Goal: Task Accomplishment & Management: Use online tool/utility

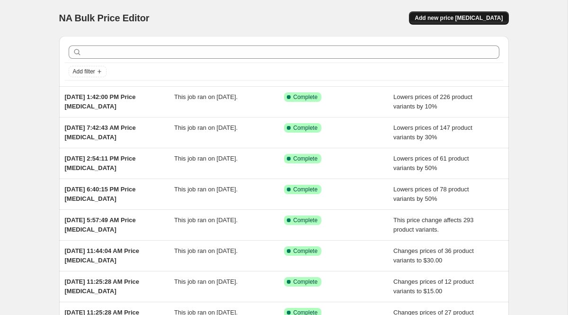
click at [443, 15] on span "Add new price [MEDICAL_DATA]" at bounding box center [459, 18] width 88 height 8
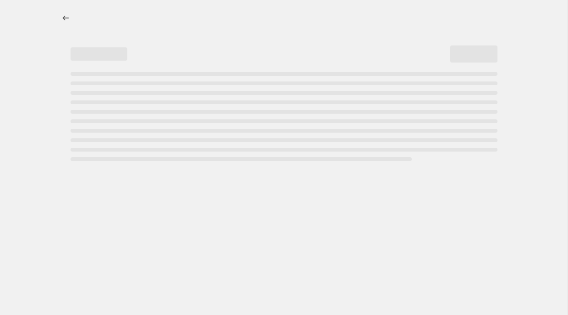
select select "percentage"
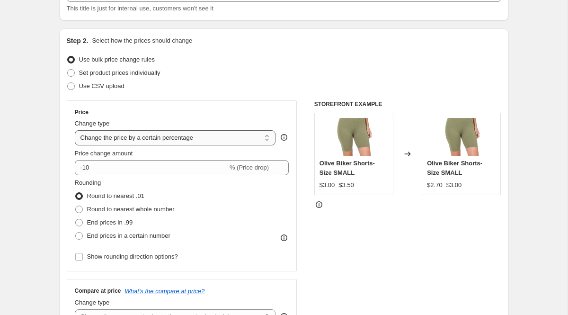
scroll to position [79, 0]
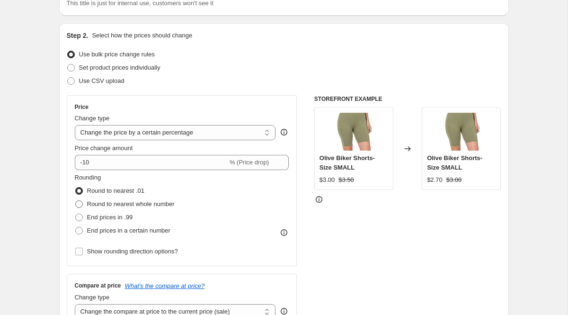
click at [168, 205] on span "Round to nearest whole number" at bounding box center [131, 203] width 88 height 7
click at [76, 201] on input "Round to nearest whole number" at bounding box center [75, 200] width 0 height 0
radio input "true"
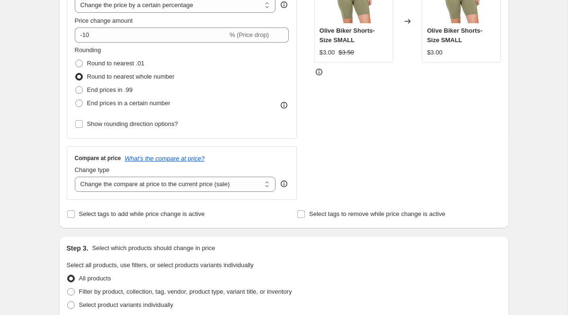
scroll to position [207, 0]
click at [282, 184] on icon at bounding box center [284, 183] width 7 height 7
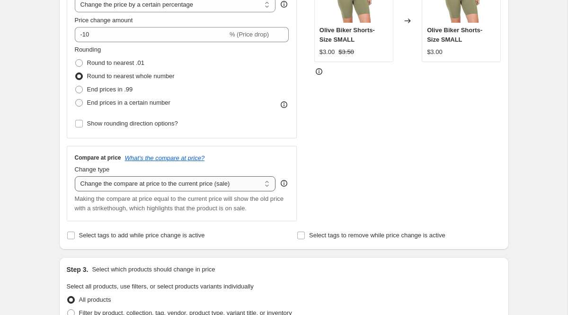
click at [268, 181] on select "Change the compare at price to the current price (sale) Change the compare at p…" at bounding box center [175, 183] width 201 height 15
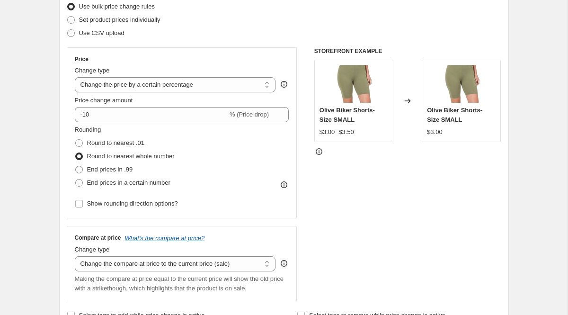
scroll to position [114, 0]
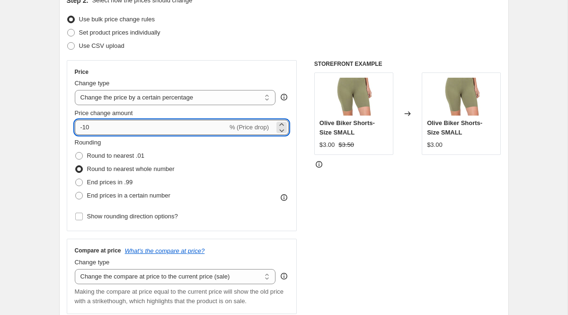
click at [212, 128] on input "-10" at bounding box center [151, 127] width 153 height 15
type input "-1"
click at [326, 195] on div "STOREFRONT EXAMPLE Olive Biker Shorts- Size SMALL $3.00 $3.50 Changed to Olive …" at bounding box center [407, 187] width 187 height 254
click at [284, 132] on icon at bounding box center [281, 129] width 9 height 9
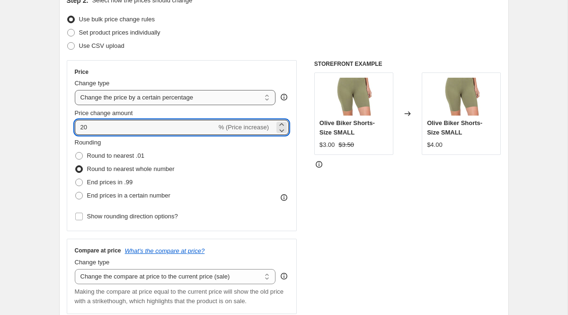
type input "20"
click at [245, 95] on select "Change the price to a certain amount Change the price by a certain amount Chang…" at bounding box center [175, 97] width 201 height 15
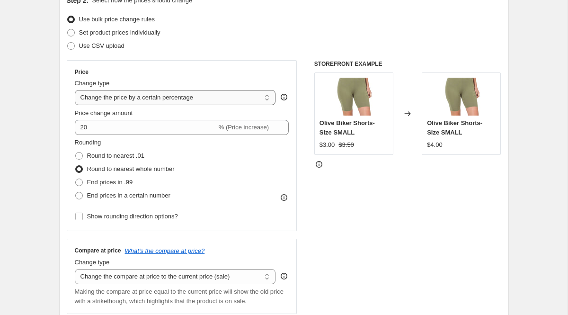
click at [75, 90] on select "Change the price to a certain amount Change the price by a certain amount Chang…" at bounding box center [175, 97] width 201 height 15
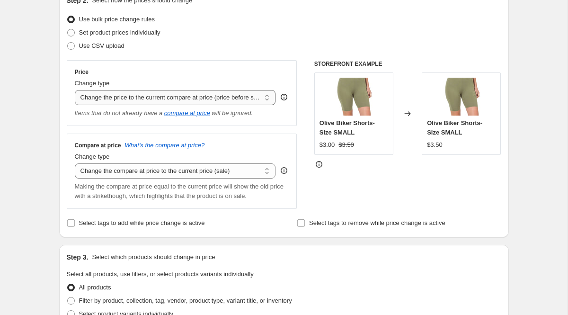
click at [245, 101] on select "Change the price to a certain amount Change the price by a certain amount Chang…" at bounding box center [175, 97] width 201 height 15
select select "percentage"
click at [75, 90] on select "Change the price to a certain amount Change the price by a certain amount Chang…" at bounding box center [175, 97] width 201 height 15
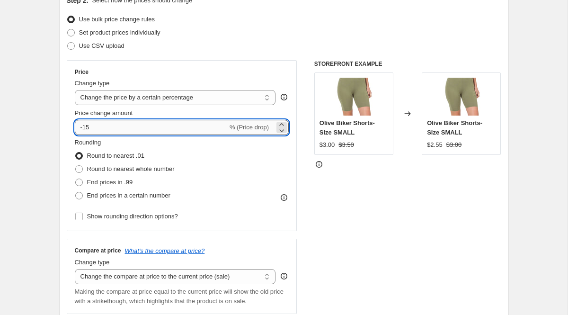
click at [217, 128] on input "-15" at bounding box center [151, 127] width 153 height 15
type input "-30"
click at [361, 208] on div "STOREFRONT EXAMPLE Olive Biker Shorts- Size SMALL $3.00 $3.50 Changed to Olive …" at bounding box center [407, 187] width 187 height 254
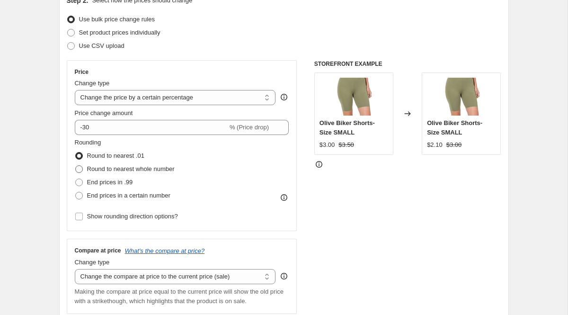
click at [171, 169] on span "Round to nearest whole number" at bounding box center [131, 168] width 88 height 7
click at [76, 166] on input "Round to nearest whole number" at bounding box center [75, 165] width 0 height 0
radio input "true"
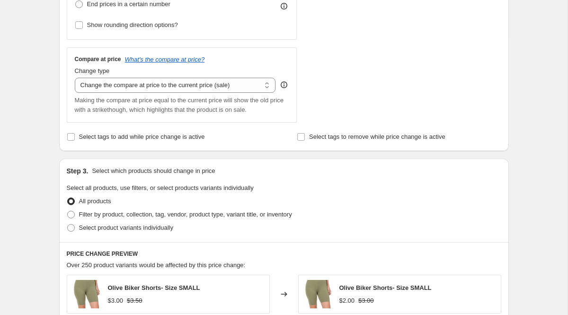
scroll to position [331, 0]
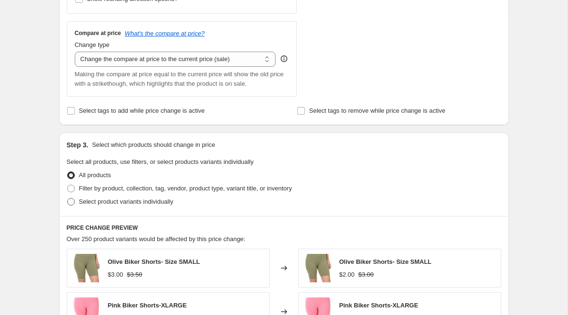
click at [173, 196] on label "Select product variants individually" at bounding box center [120, 201] width 106 height 13
click at [68, 198] on input "Select product variants individually" at bounding box center [67, 198] width 0 height 0
radio input "true"
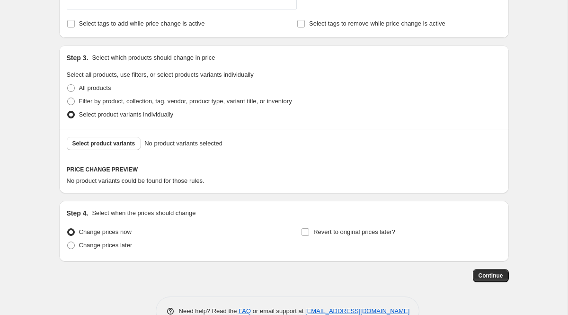
scroll to position [443, 0]
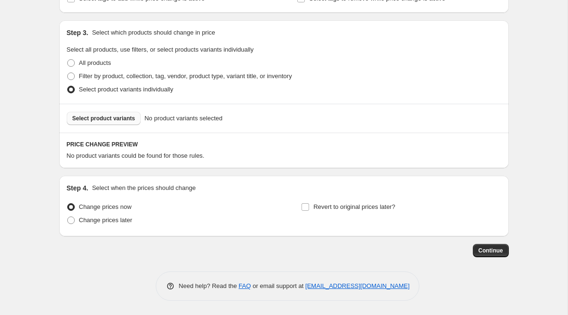
click at [131, 119] on span "Select product variants" at bounding box center [103, 119] width 63 height 8
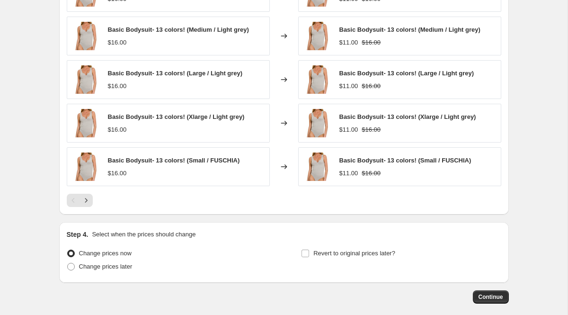
scroll to position [682, 0]
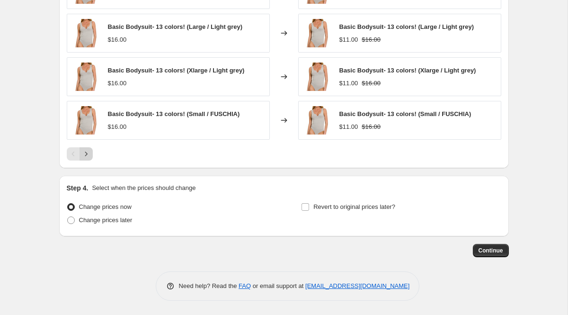
click at [90, 155] on icon "Next" at bounding box center [85, 153] width 9 height 9
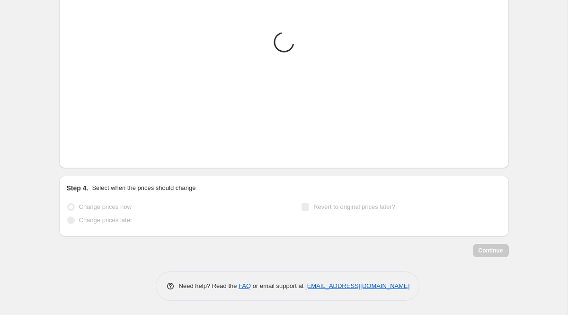
click at [90, 155] on icon "Next" at bounding box center [85, 153] width 9 height 9
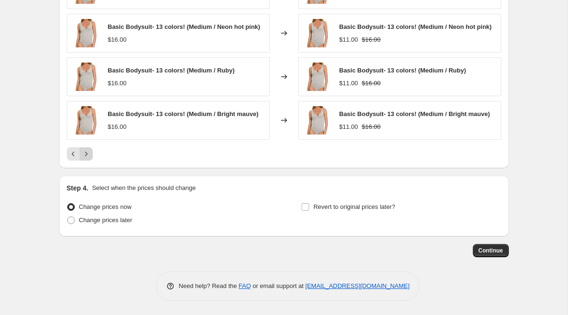
click at [90, 155] on icon "Next" at bounding box center [85, 153] width 9 height 9
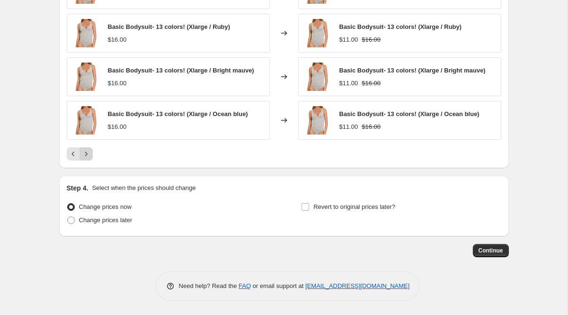
click at [90, 155] on icon "Next" at bounding box center [85, 153] width 9 height 9
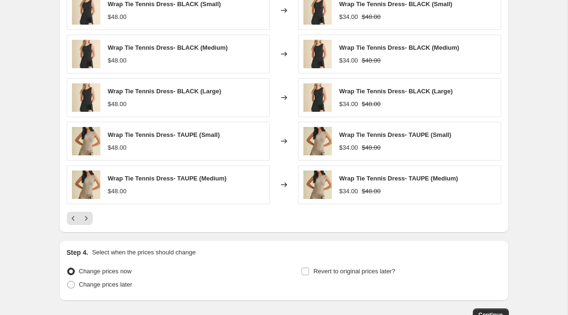
scroll to position [640, 0]
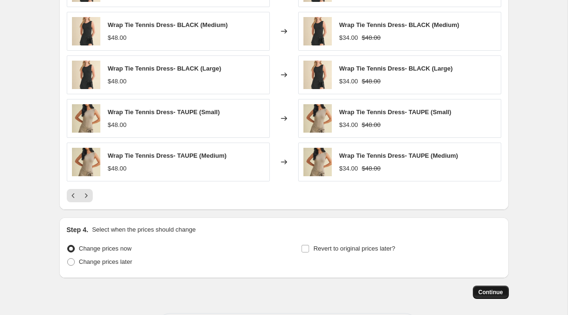
click at [485, 290] on span "Continue" at bounding box center [490, 292] width 25 height 8
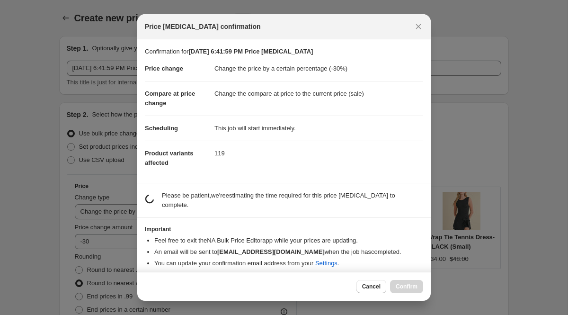
scroll to position [0, 0]
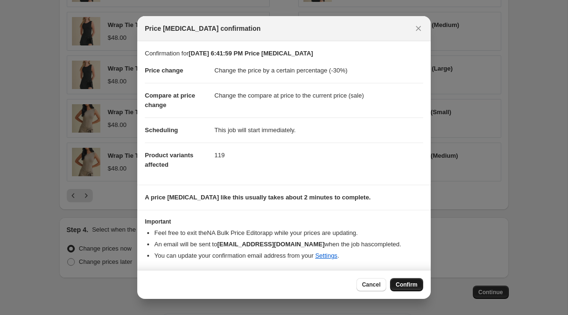
click at [414, 282] on span "Confirm" at bounding box center [407, 285] width 22 height 8
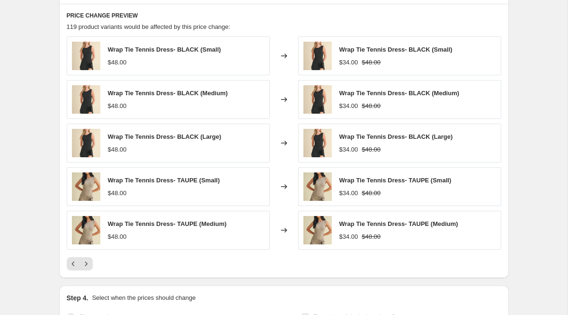
select select "percentage"
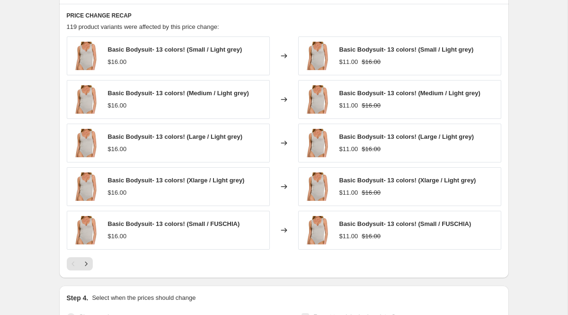
scroll to position [0, 0]
